Goal: Information Seeking & Learning: Learn about a topic

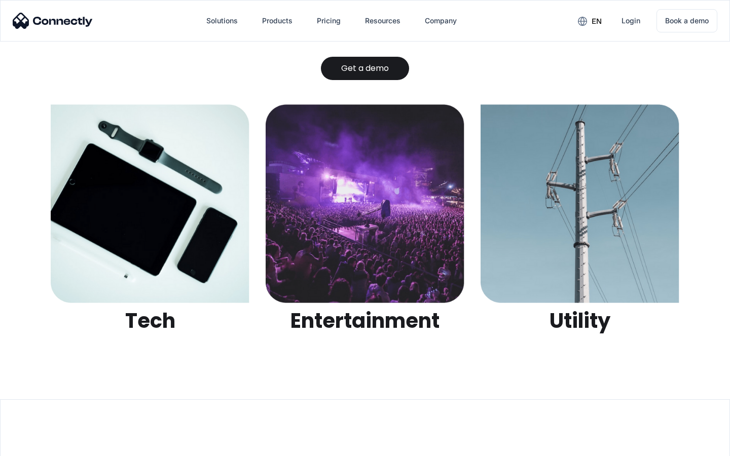
scroll to position [3196, 0]
